Goal: Task Accomplishment & Management: Use online tool/utility

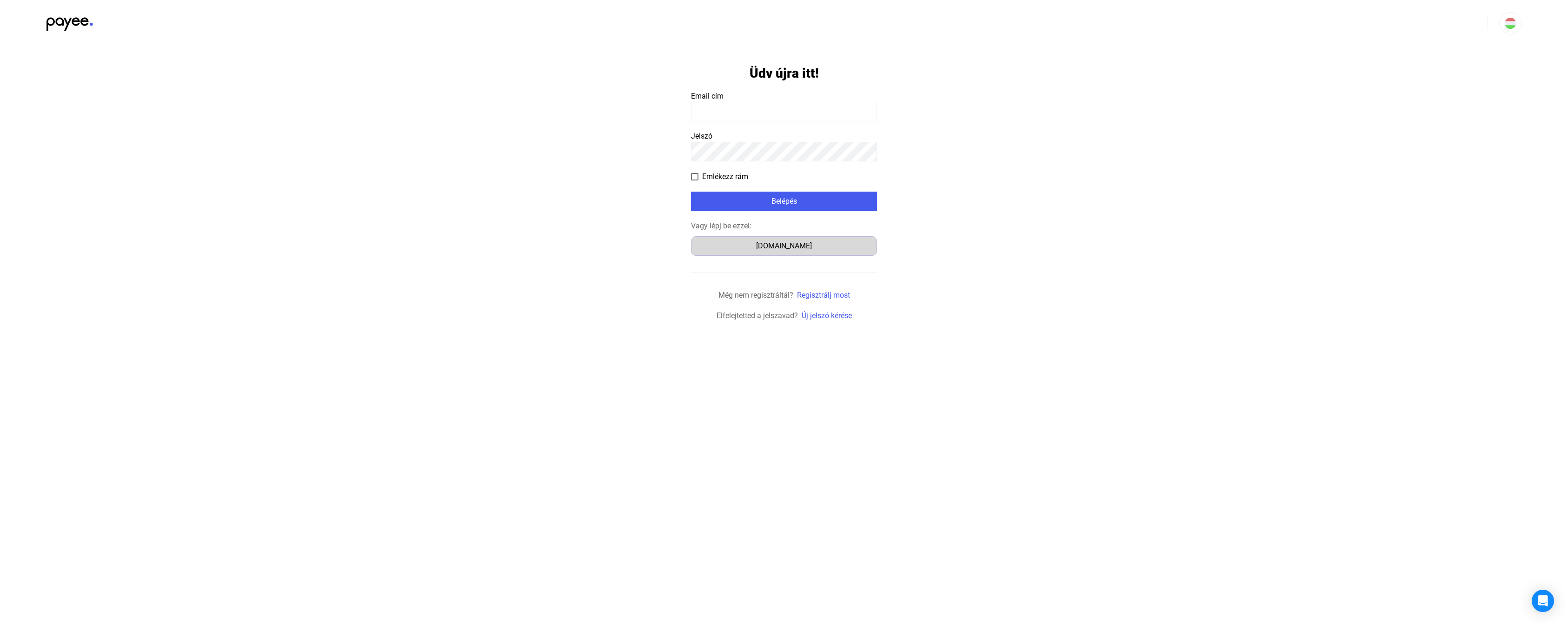
click at [778, 244] on div "[DOMAIN_NAME]" at bounding box center [784, 246] width 180 height 11
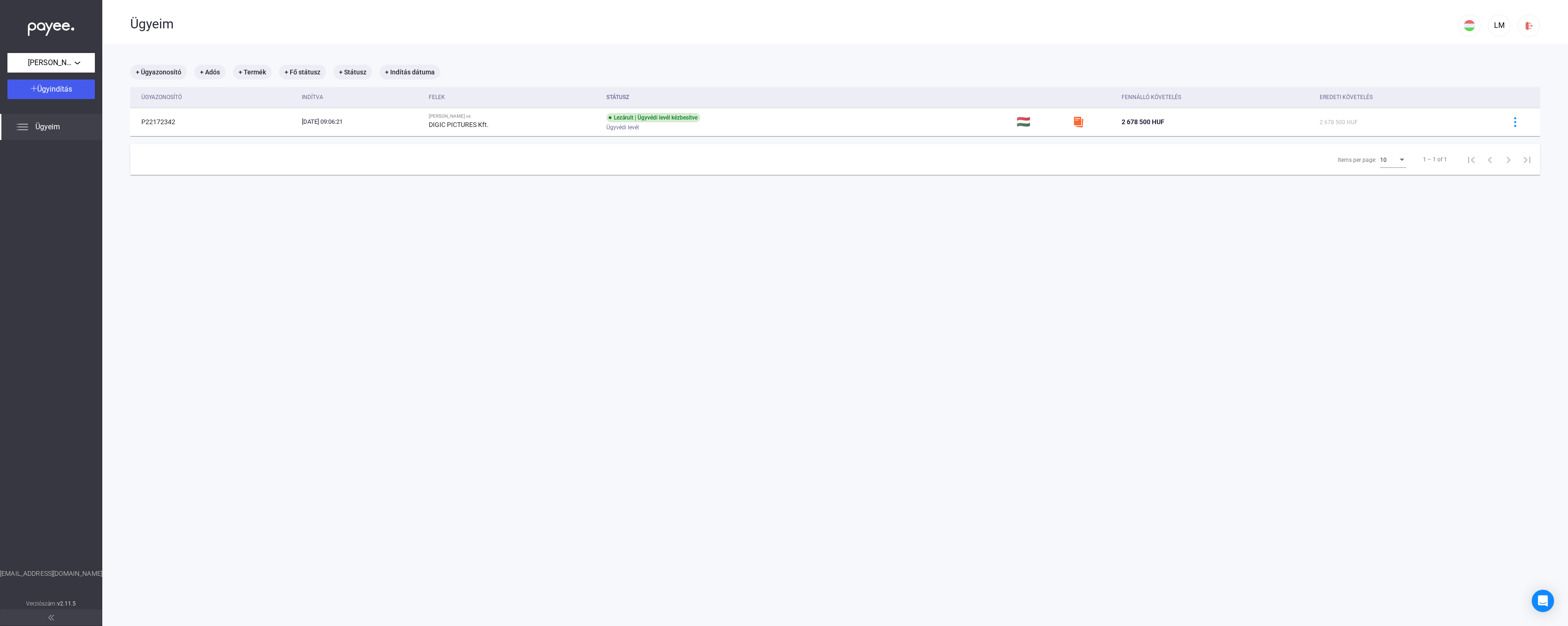
click at [513, 322] on main "+ Ügyazonosító + Adós + Termék + Fő státusz + Státusz + Indítás dátuma Ügyazono…" at bounding box center [835, 357] width 1466 height 626
